Goal: Transaction & Acquisition: Subscribe to service/newsletter

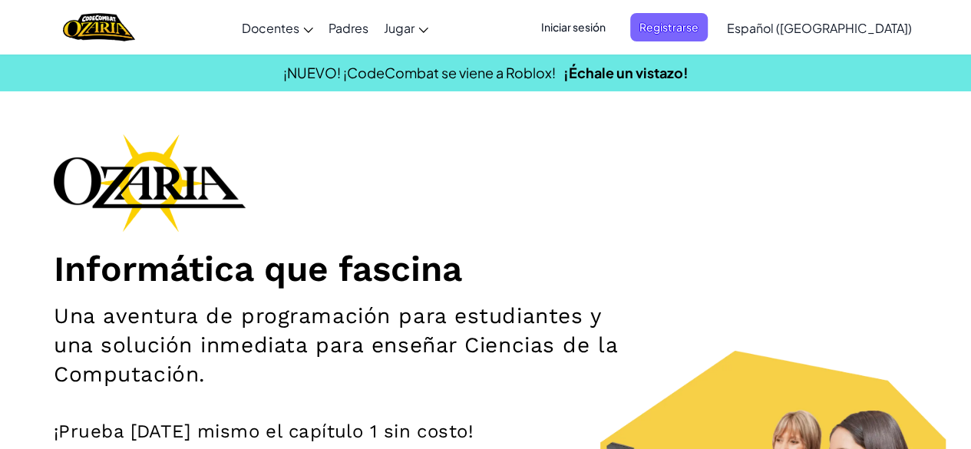
click at [615, 27] on span "Iniciar sesión" at bounding box center [573, 27] width 83 height 28
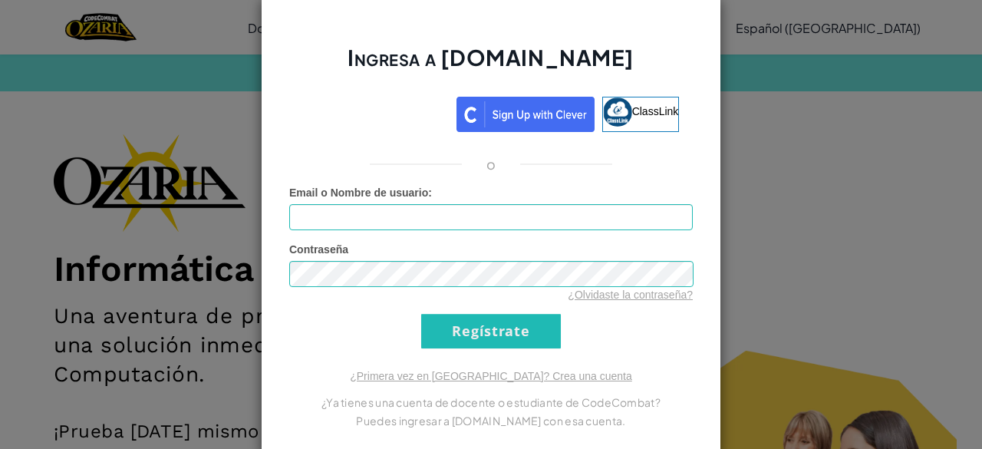
click at [750, 211] on div "Ingresa a [DOMAIN_NAME] ClassLink o Error desconocido. Email o Nombre de usuari…" at bounding box center [491, 224] width 982 height 449
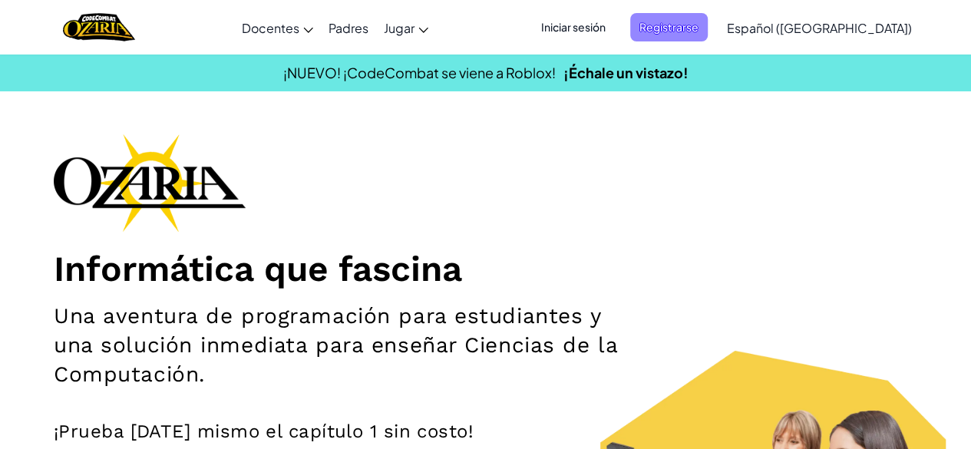
click at [707, 21] on span "Registrarse" at bounding box center [668, 27] width 77 height 28
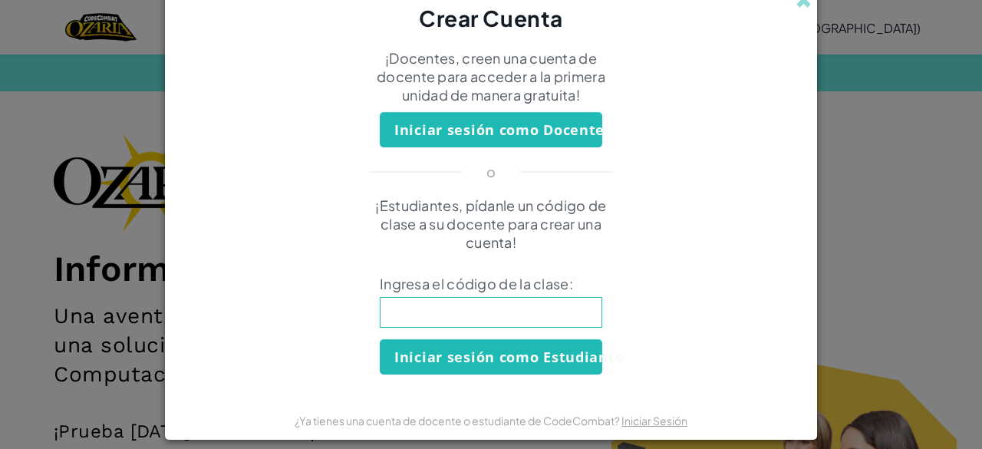
click at [503, 308] on input at bounding box center [491, 312] width 222 height 31
drag, startPoint x: 216, startPoint y: 87, endPoint x: 885, endPoint y: 485, distance: 778.6
click at [799, 5] on span at bounding box center [804, 0] width 16 height 16
